Goal: Find specific page/section: Find specific page/section

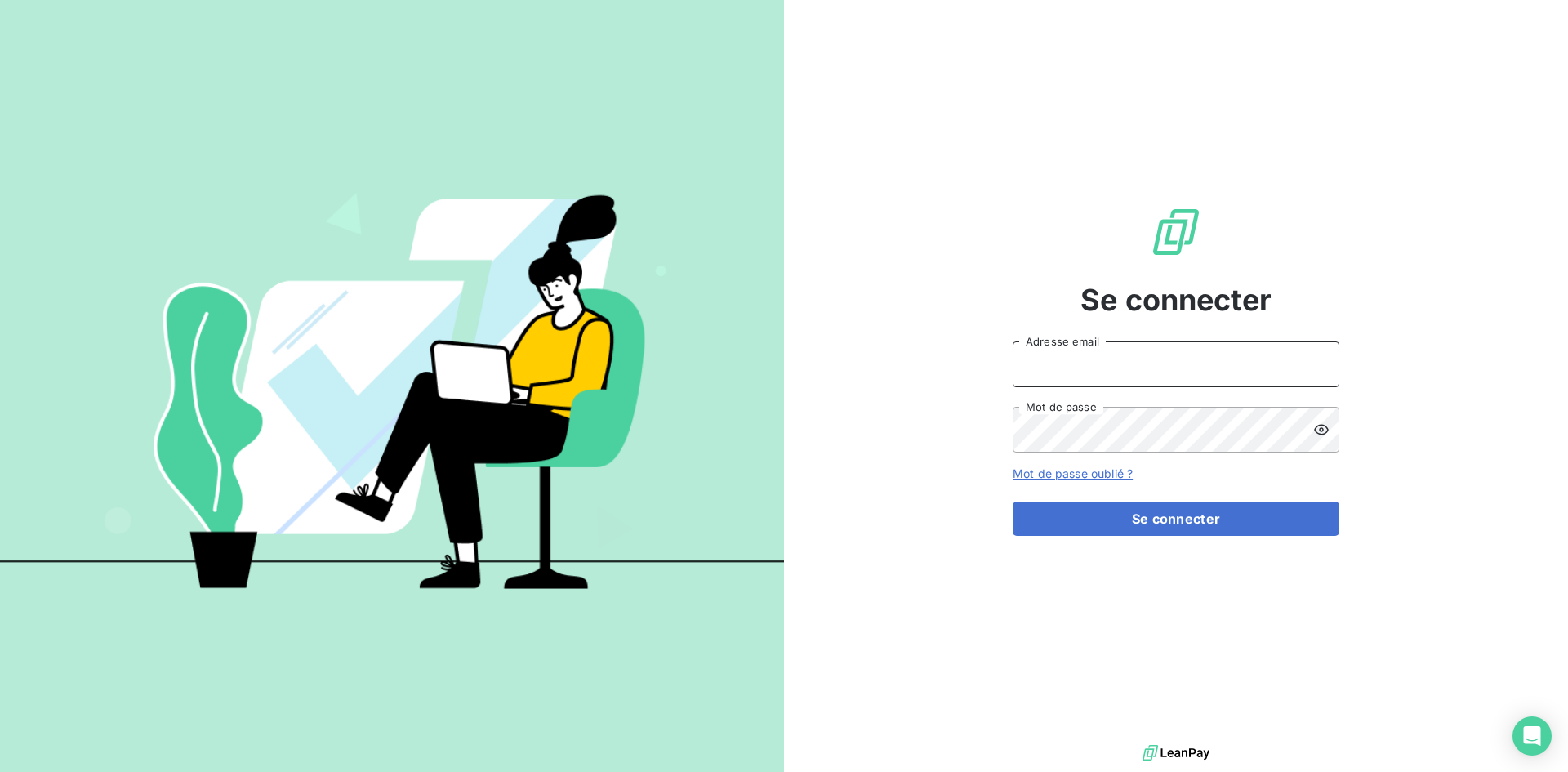
drag, startPoint x: 1097, startPoint y: 350, endPoint x: 1096, endPoint y: 363, distance: 13.0
click at [1096, 350] on input "Adresse email" at bounding box center [1176, 364] width 326 height 45
type input "[EMAIL_ADDRESS][DOMAIN_NAME]"
click at [1012, 501] on button "Se connecter" at bounding box center [1176, 518] width 326 height 35
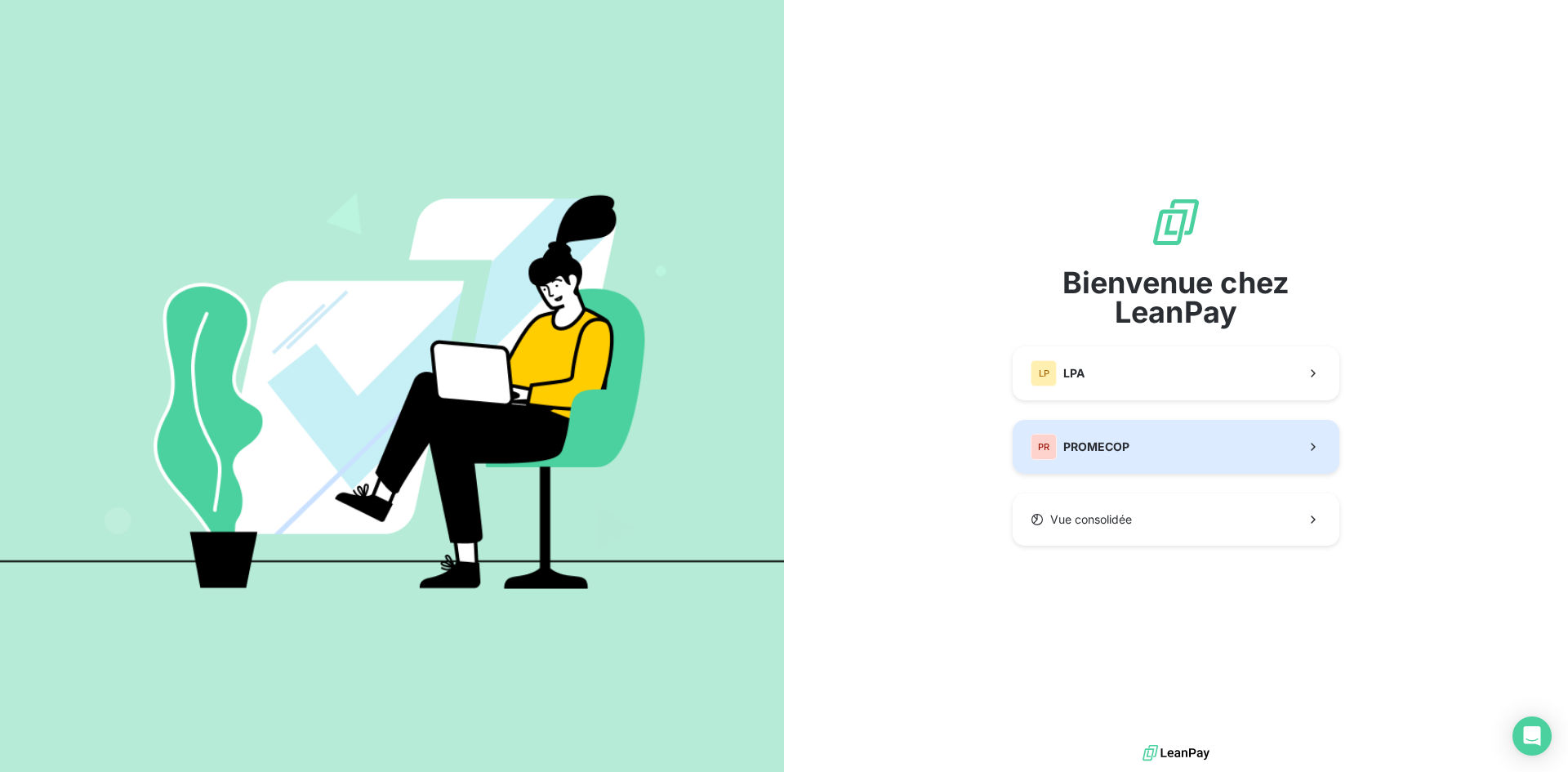
click at [1146, 452] on button "PR PROMECOP" at bounding box center [1176, 447] width 326 height 54
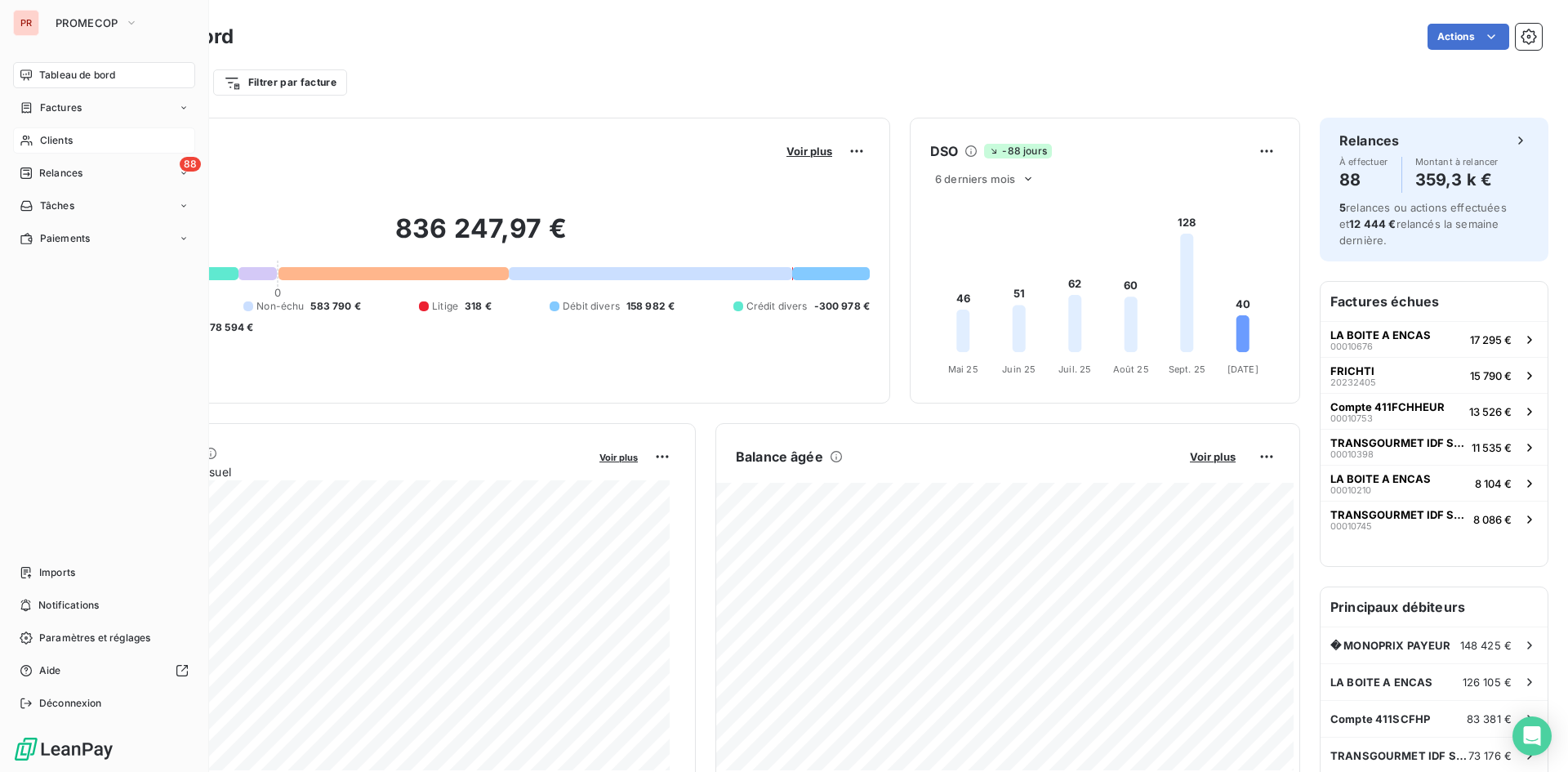
click at [22, 134] on icon at bounding box center [27, 139] width 14 height 13
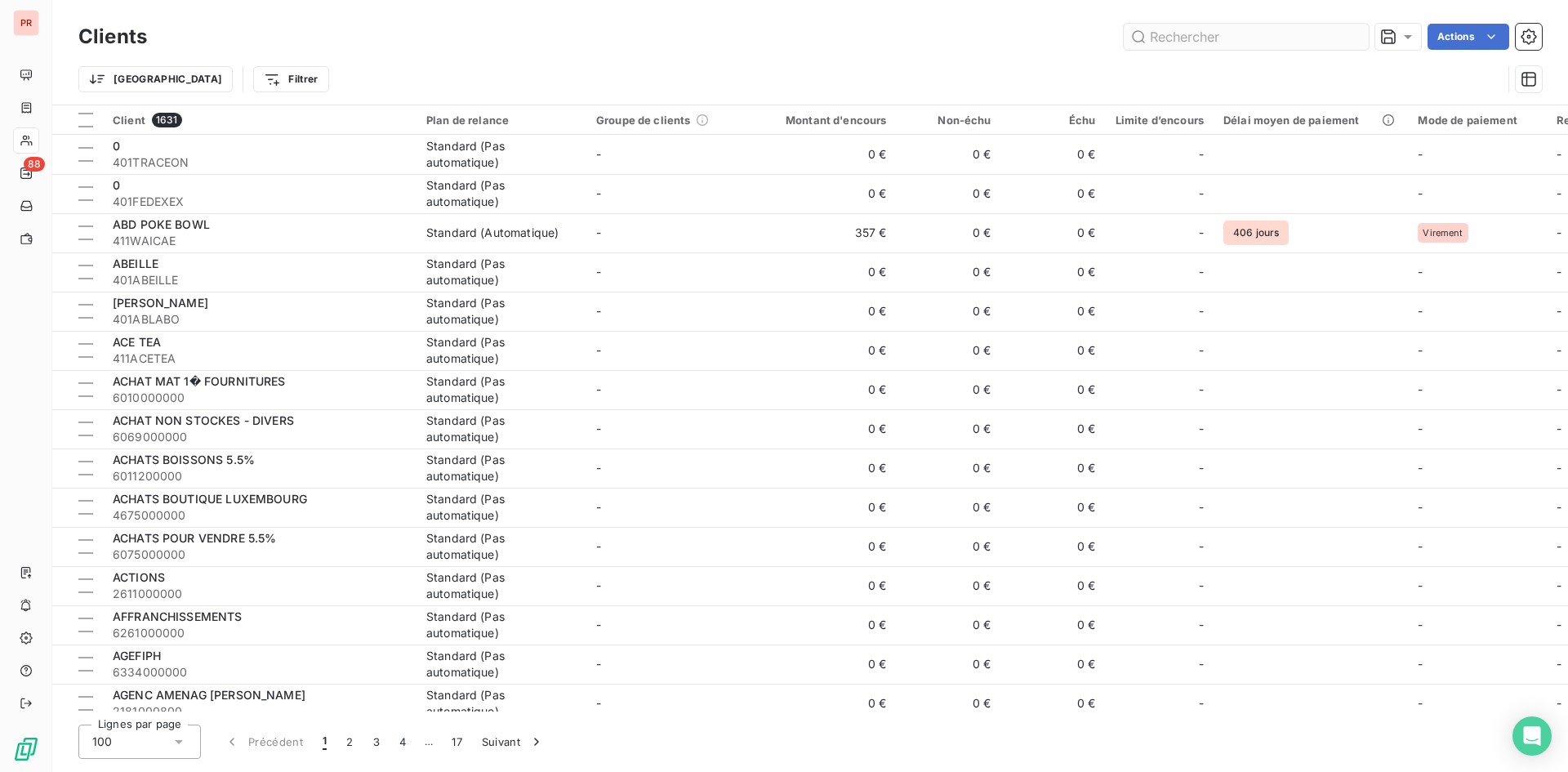
click at [1159, 37] on input "text" at bounding box center [1247, 37] width 245 height 26
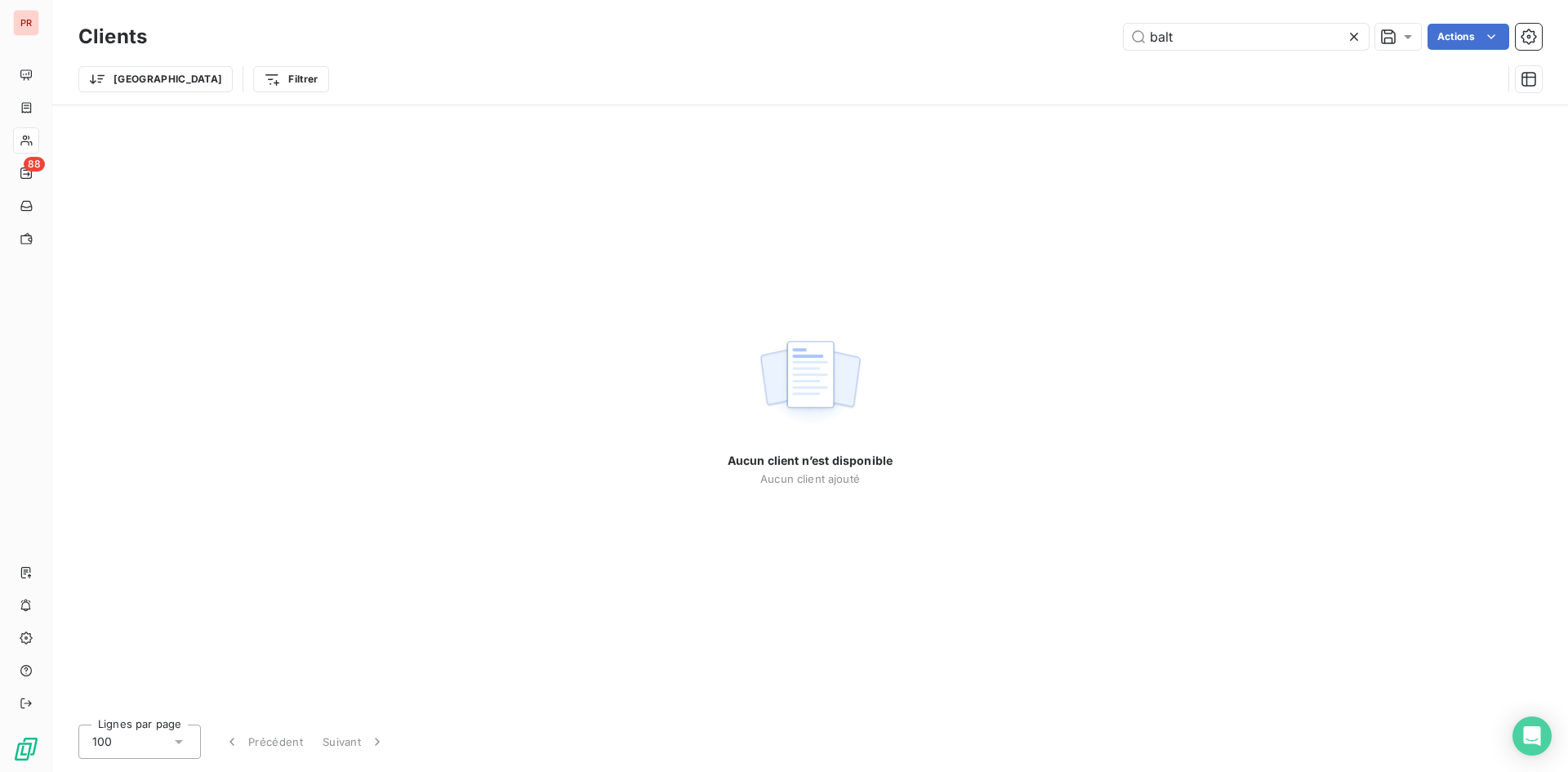
type input "balt"
click at [1347, 38] on icon at bounding box center [1353, 37] width 17 height 17
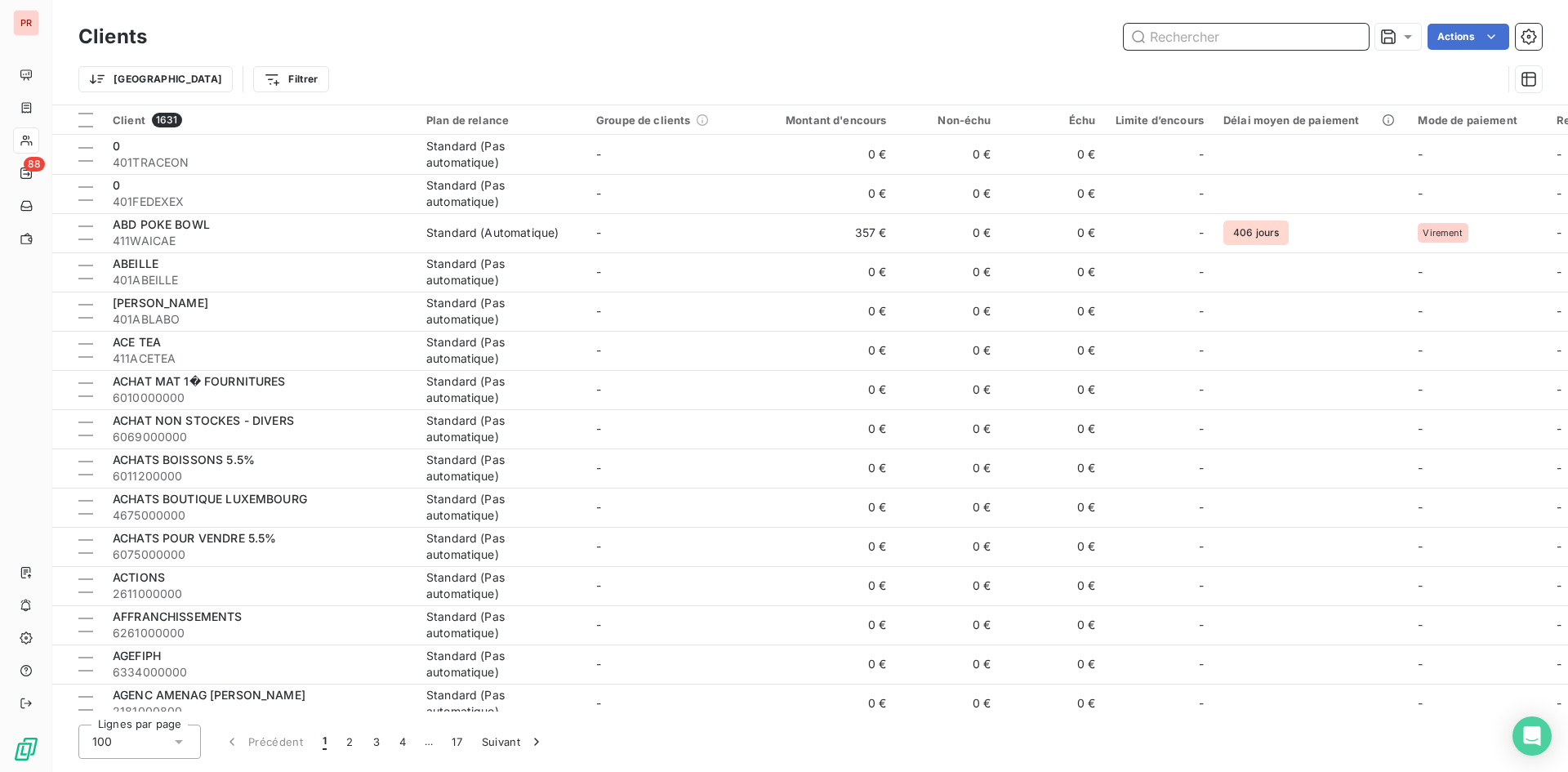
click at [1157, 39] on input "text" at bounding box center [1247, 37] width 245 height 26
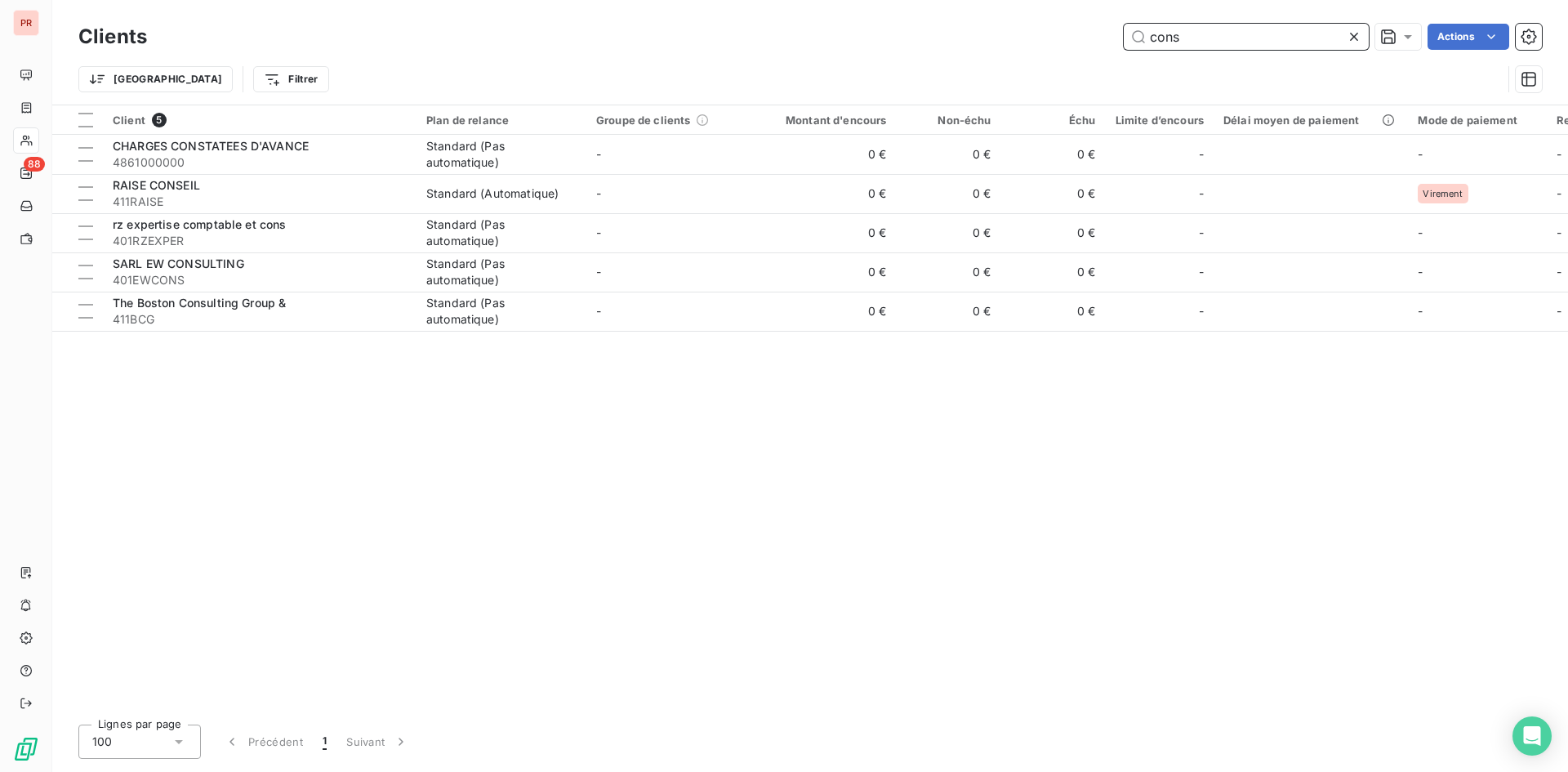
type input "cons"
